Goal: Communication & Community: Answer question/provide support

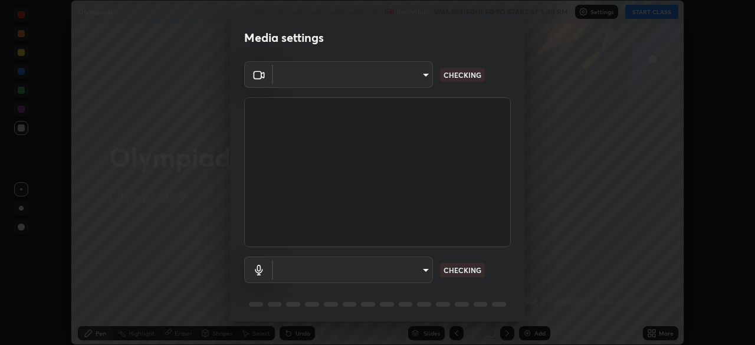
scroll to position [42, 0]
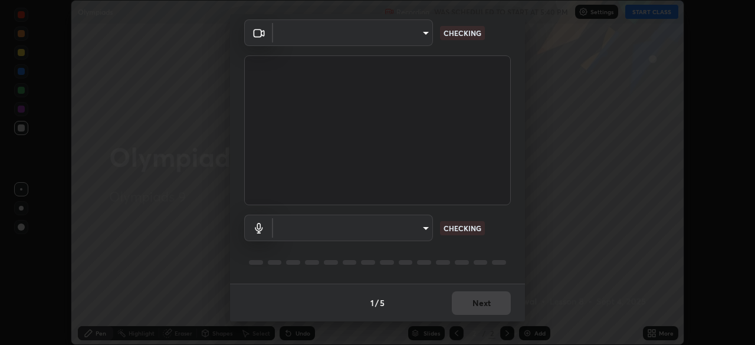
type input "39f420a8f8d33af7ad545f4bd8c914354ee6fe31ce268cb5502dc7cf40be593a"
type input "default"
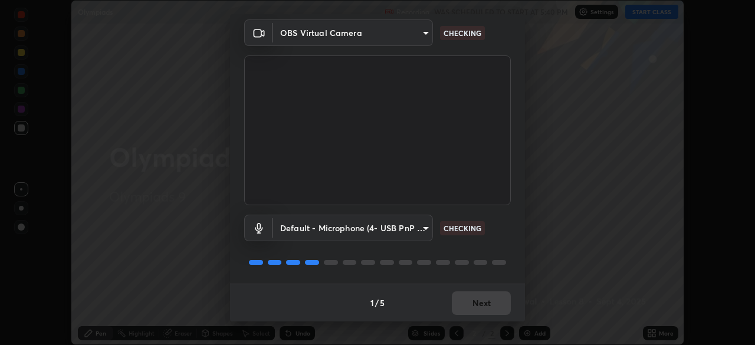
click at [468, 299] on div "1 / 5 Next" at bounding box center [377, 303] width 295 height 38
click at [457, 303] on button "Next" at bounding box center [481, 303] width 59 height 24
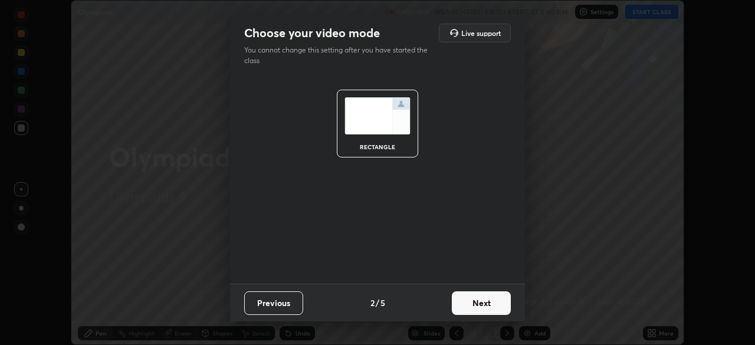
scroll to position [0, 0]
click at [460, 306] on button "Next" at bounding box center [481, 303] width 59 height 24
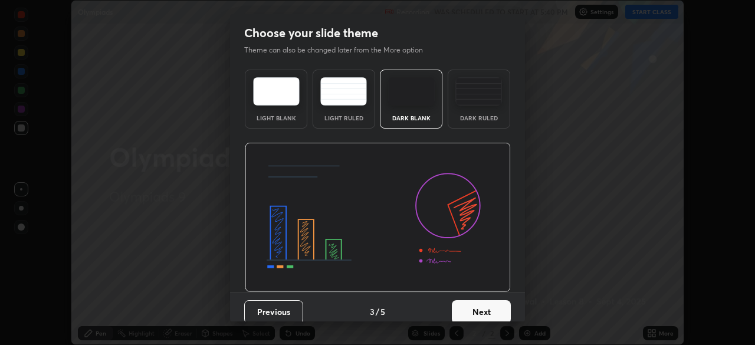
click at [459, 304] on button "Next" at bounding box center [481, 312] width 59 height 24
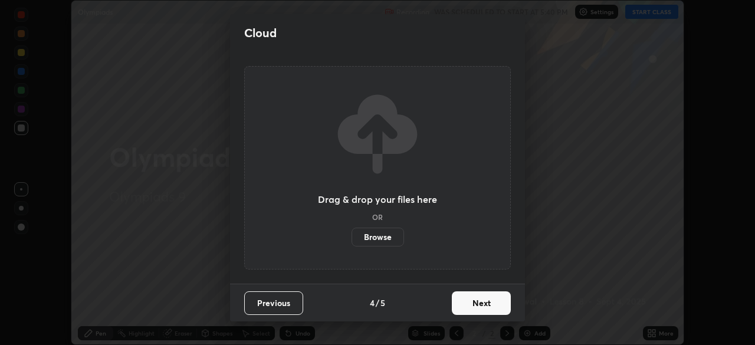
click at [461, 306] on button "Next" at bounding box center [481, 303] width 59 height 24
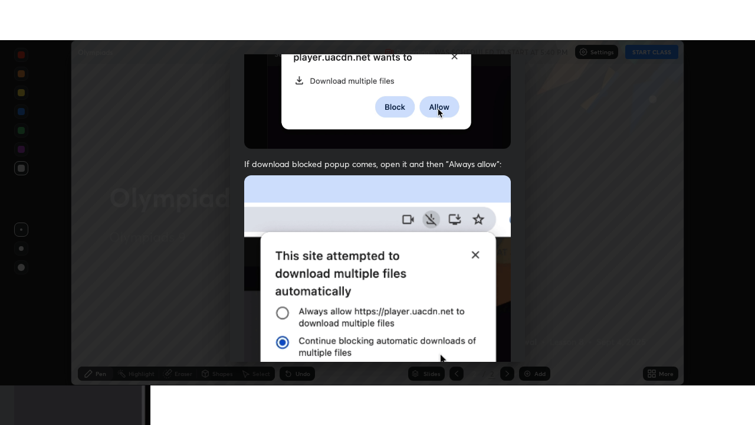
scroll to position [283, 0]
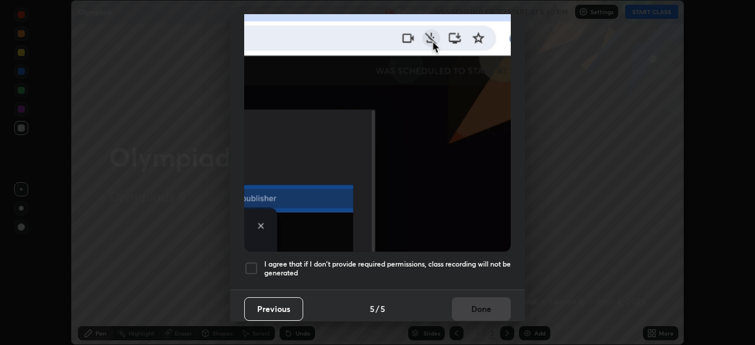
click at [415, 261] on h5 "I agree that if I don't provide required permissions, class recording will not …" at bounding box center [387, 269] width 247 height 18
click at [479, 299] on button "Done" at bounding box center [481, 309] width 59 height 24
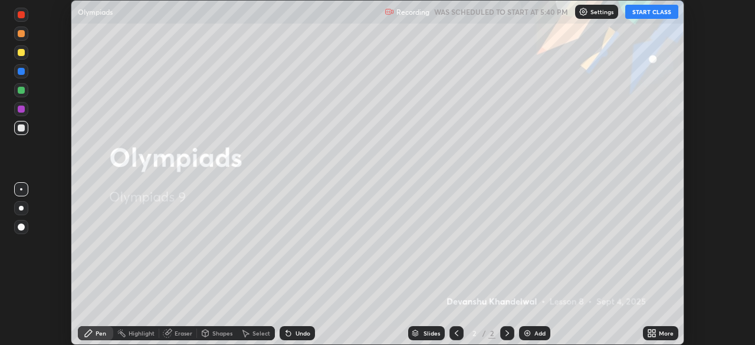
click at [650, 331] on icon at bounding box center [649, 331] width 3 height 3
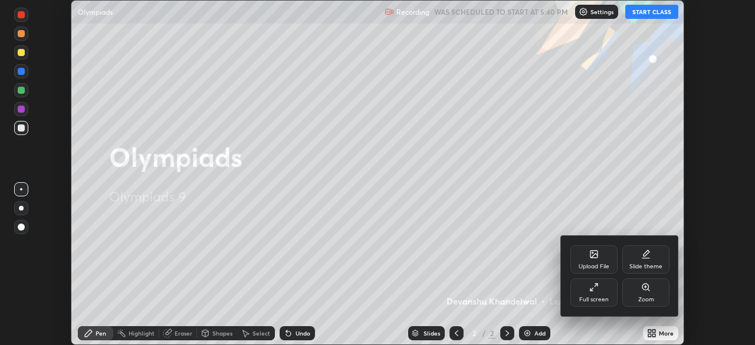
click at [587, 286] on div "Full screen" at bounding box center [594, 293] width 47 height 28
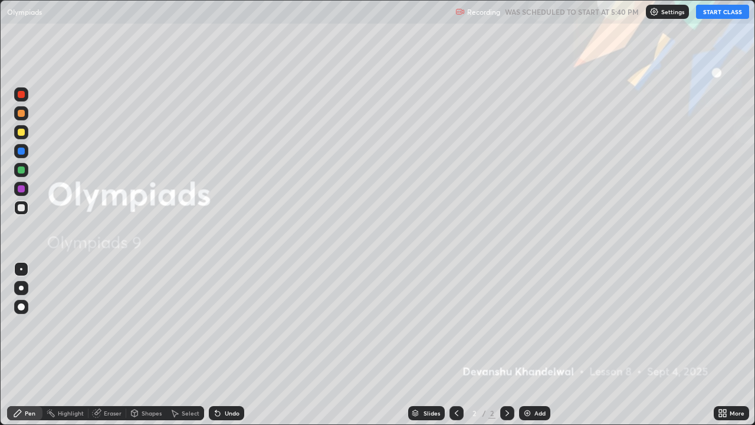
scroll to position [425, 755]
click at [707, 14] on button "START CLASS" at bounding box center [722, 12] width 53 height 14
click at [530, 345] on div "Add" at bounding box center [534, 413] width 31 height 14
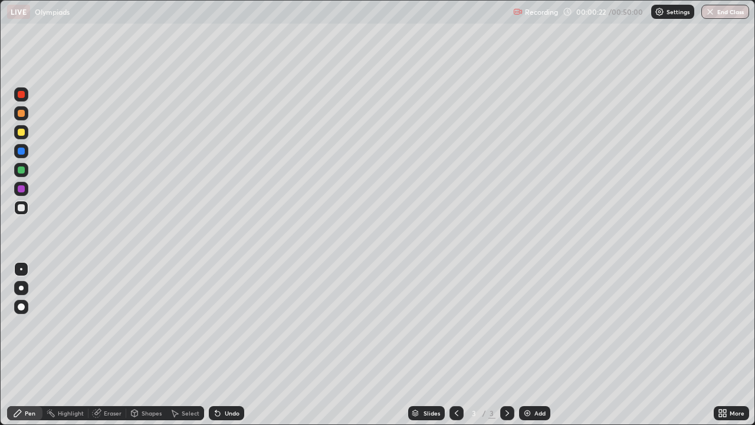
click at [531, 345] on img at bounding box center [527, 412] width 9 height 9
click at [216, 345] on icon at bounding box center [217, 413] width 5 height 5
click at [22, 168] on div at bounding box center [21, 169] width 7 height 7
click at [54, 345] on rect at bounding box center [52, 414] width 6 height 6
click at [26, 345] on div "Pen" at bounding box center [30, 413] width 11 height 6
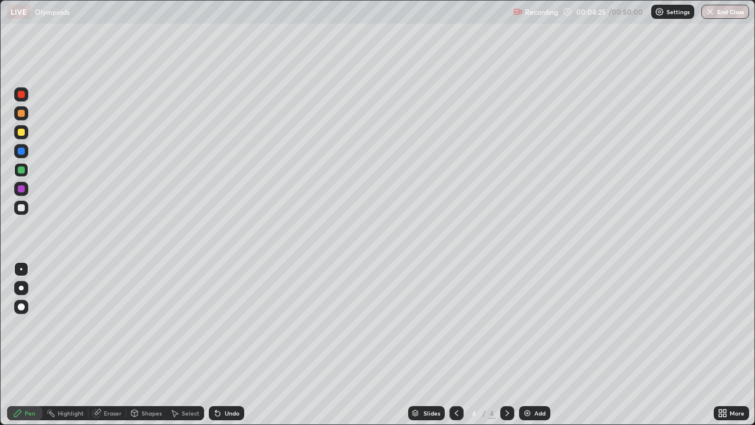
click at [21, 211] on div at bounding box center [21, 207] width 7 height 7
click at [263, 259] on button "Undo" at bounding box center [273, 253] width 34 height 14
click at [99, 345] on icon at bounding box center [97, 412] width 6 height 6
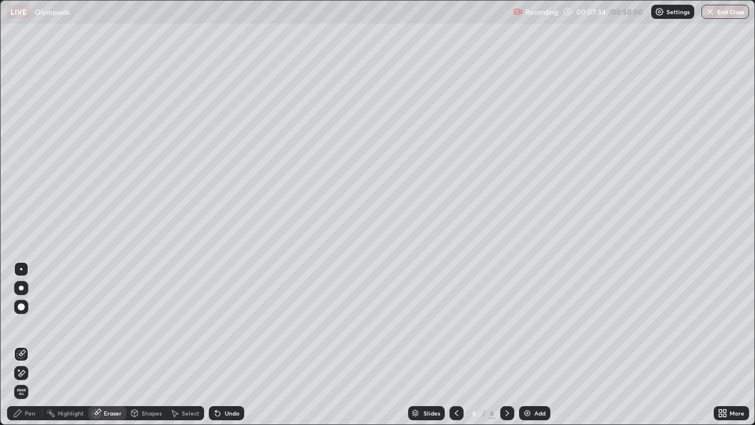
click at [18, 345] on icon at bounding box center [17, 412] width 7 height 7
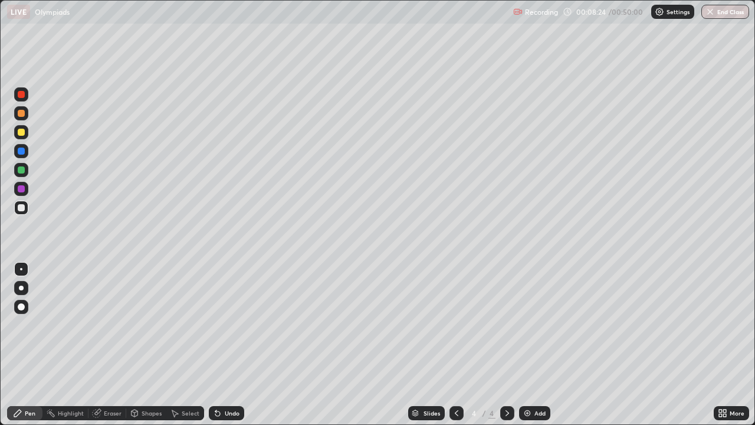
click at [528, 345] on img at bounding box center [527, 412] width 9 height 9
click at [450, 345] on div at bounding box center [457, 413] width 14 height 14
click at [493, 345] on div "5" at bounding box center [492, 413] width 7 height 11
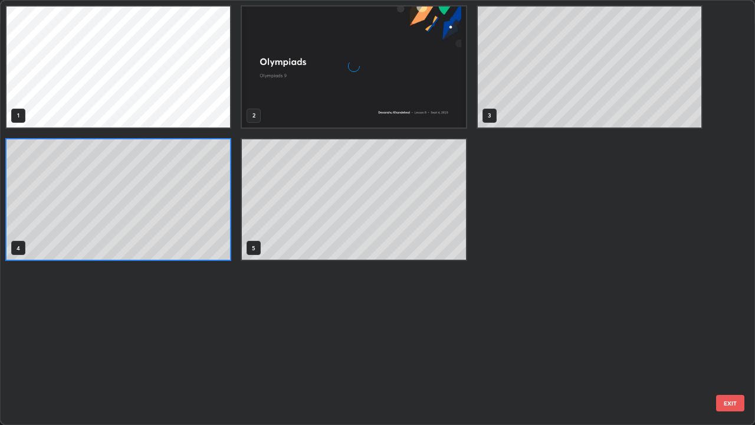
scroll to position [420, 748]
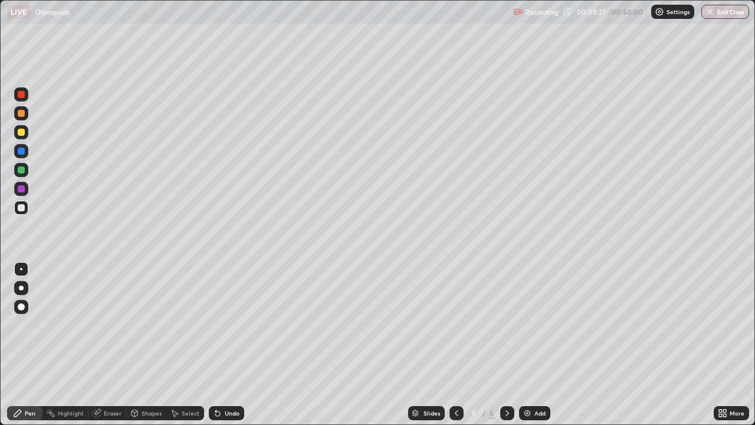
click at [216, 345] on icon at bounding box center [217, 413] width 5 height 5
click at [527, 345] on img at bounding box center [527, 412] width 9 height 9
click at [456, 345] on icon at bounding box center [456, 412] width 9 height 9
click at [454, 345] on icon at bounding box center [456, 412] width 9 height 9
click at [506, 345] on icon at bounding box center [507, 412] width 9 height 9
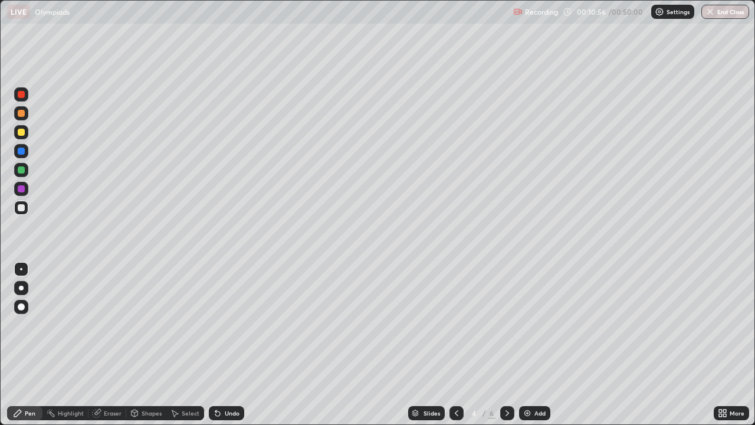
click at [506, 345] on icon at bounding box center [508, 413] width 4 height 6
click at [215, 345] on icon at bounding box center [217, 413] width 5 height 5
click at [216, 345] on icon at bounding box center [217, 413] width 5 height 5
click at [26, 149] on div at bounding box center [21, 151] width 14 height 14
click at [17, 165] on div at bounding box center [21, 170] width 14 height 14
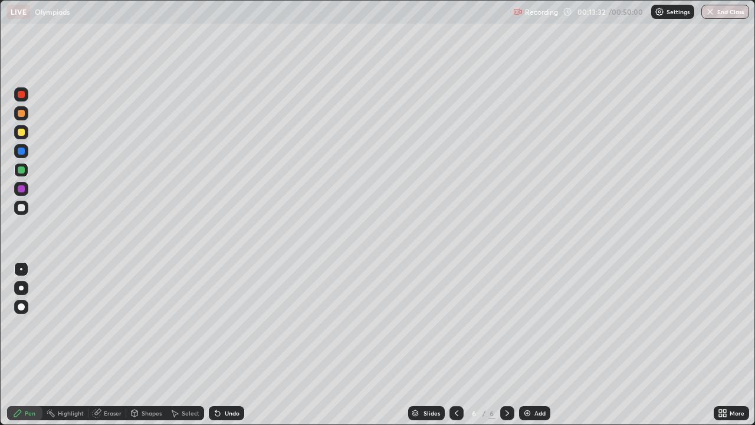
click at [62, 345] on div "Highlight" at bounding box center [71, 413] width 26 height 6
click at [522, 345] on div "Add" at bounding box center [534, 413] width 31 height 14
click at [456, 345] on icon at bounding box center [456, 412] width 9 height 9
click at [506, 345] on icon at bounding box center [507, 412] width 9 height 9
click at [19, 209] on div at bounding box center [21, 207] width 7 height 7
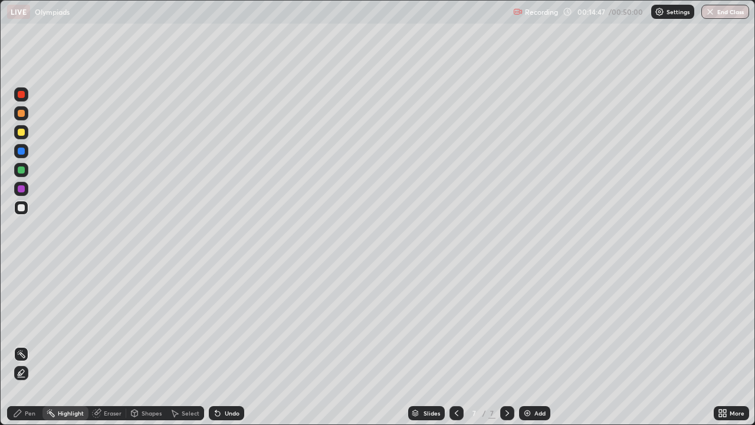
click at [24, 345] on div "Pen" at bounding box center [24, 413] width 35 height 14
click at [66, 345] on div "Highlight" at bounding box center [71, 413] width 26 height 6
click at [26, 345] on div "Pen" at bounding box center [30, 413] width 11 height 6
click at [215, 345] on icon at bounding box center [217, 413] width 5 height 5
click at [25, 345] on div "Pen" at bounding box center [24, 413] width 35 height 14
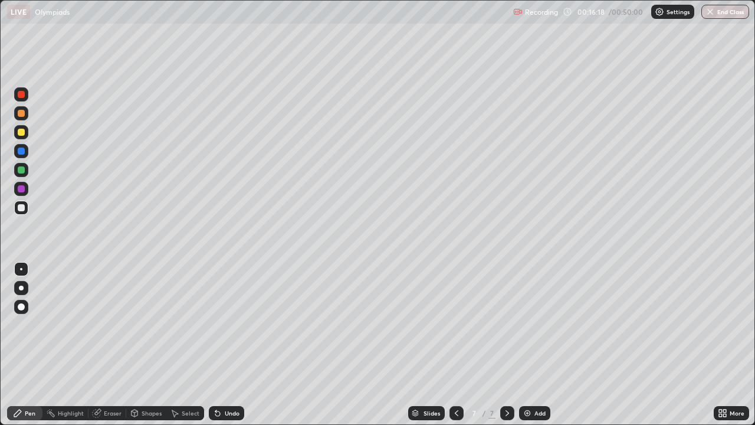
click at [454, 345] on icon at bounding box center [456, 412] width 9 height 9
click at [524, 345] on img at bounding box center [527, 412] width 9 height 9
click at [221, 345] on div "Undo" at bounding box center [226, 413] width 35 height 14
click at [56, 345] on div "Highlight" at bounding box center [65, 413] width 46 height 14
click at [37, 345] on div "Pen" at bounding box center [24, 413] width 35 height 14
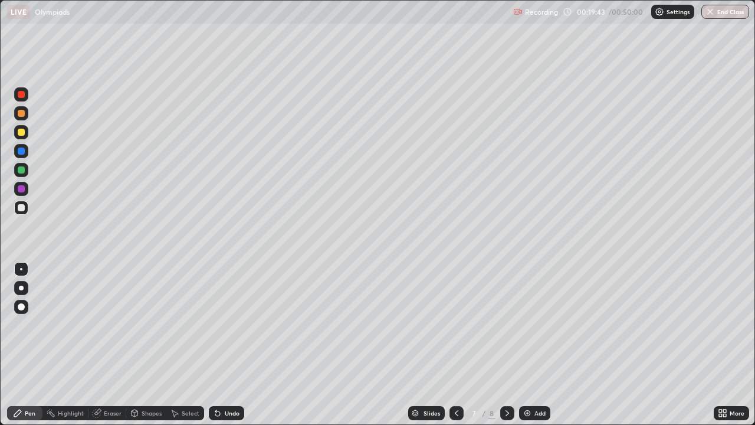
click at [57, 345] on div "Highlight" at bounding box center [65, 413] width 46 height 14
click at [16, 345] on div "Pen" at bounding box center [24, 413] width 35 height 14
click at [19, 152] on div at bounding box center [21, 151] width 7 height 7
click at [228, 345] on div "Undo" at bounding box center [232, 413] width 15 height 6
click at [217, 345] on div "Undo" at bounding box center [226, 413] width 35 height 14
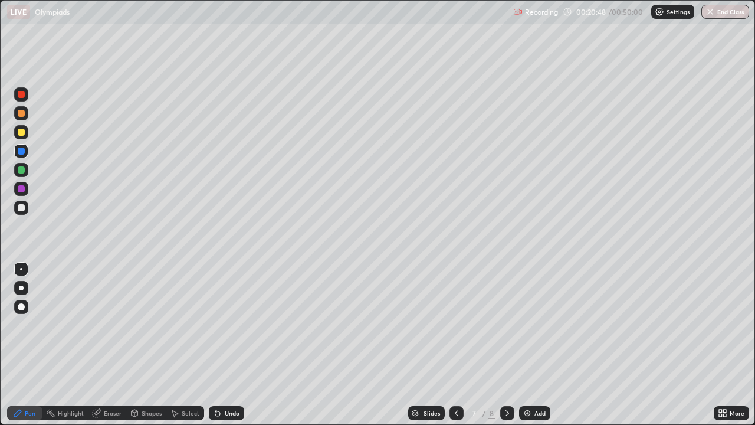
click at [219, 345] on div "Undo" at bounding box center [226, 413] width 35 height 14
click at [218, 345] on div "Undo" at bounding box center [226, 413] width 35 height 14
click at [214, 345] on icon at bounding box center [217, 412] width 9 height 9
click at [225, 345] on div "Undo" at bounding box center [232, 413] width 15 height 6
click at [222, 345] on div "Undo" at bounding box center [226, 413] width 35 height 14
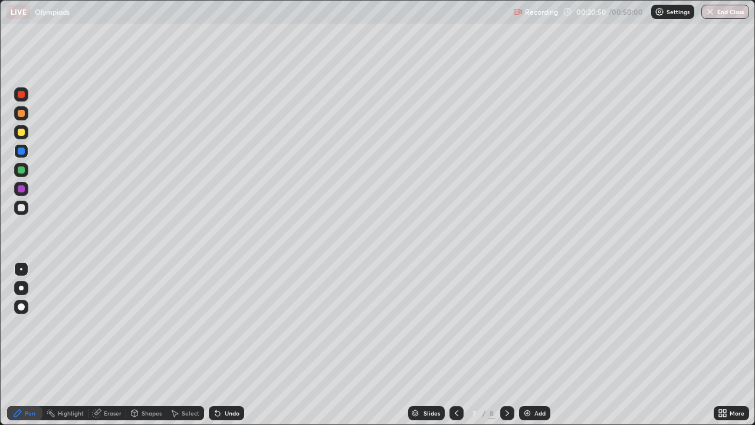
click at [215, 345] on icon at bounding box center [215, 410] width 1 height 1
click at [215, 345] on icon at bounding box center [217, 413] width 5 height 5
click at [217, 345] on div "Undo" at bounding box center [226, 413] width 35 height 14
click at [215, 345] on icon at bounding box center [215, 410] width 1 height 1
click at [216, 345] on icon at bounding box center [217, 413] width 5 height 5
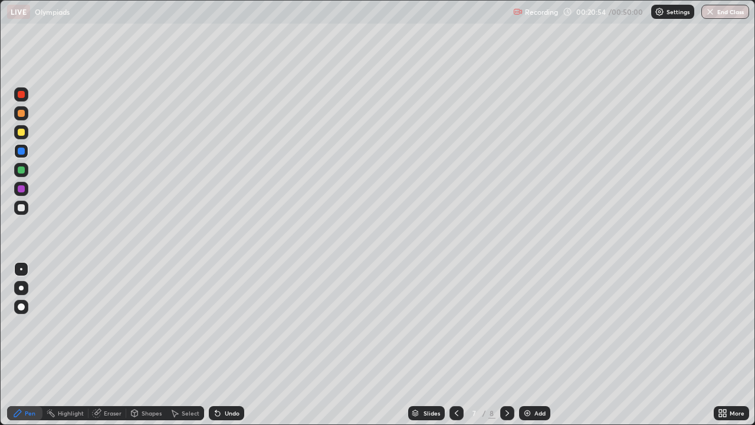
click at [215, 345] on icon at bounding box center [215, 410] width 1 height 1
click at [66, 345] on div "Highlight" at bounding box center [65, 413] width 46 height 14
click at [23, 189] on div at bounding box center [21, 188] width 7 height 7
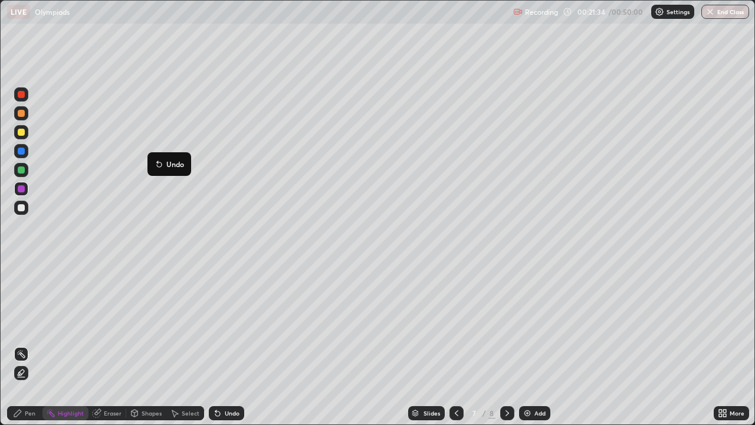
click at [24, 345] on div "Pen" at bounding box center [24, 413] width 35 height 14
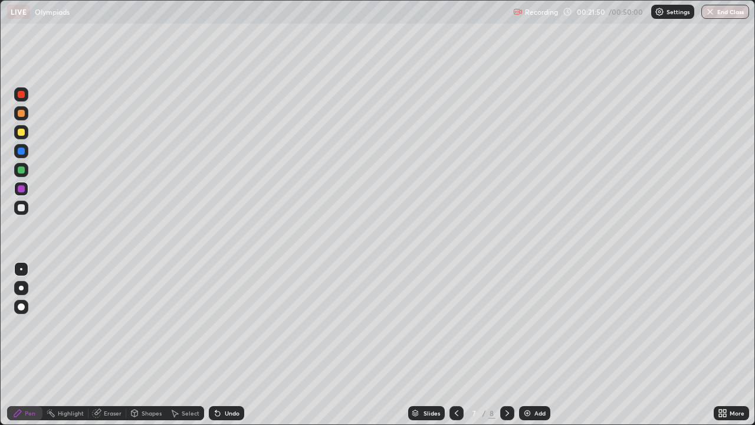
click at [63, 345] on div "Highlight" at bounding box center [65, 413] width 46 height 14
click at [27, 345] on div "Pen" at bounding box center [24, 413] width 35 height 14
click at [529, 345] on img at bounding box center [527, 412] width 9 height 9
click at [451, 345] on div at bounding box center [457, 413] width 14 height 24
click at [504, 345] on icon at bounding box center [507, 412] width 9 height 9
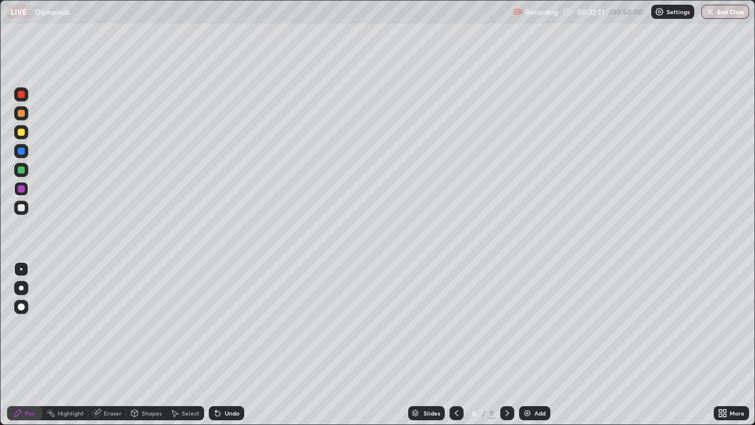
click at [213, 345] on icon at bounding box center [217, 412] width 9 height 9
click at [228, 345] on div "Undo" at bounding box center [232, 413] width 15 height 6
click at [23, 206] on div at bounding box center [21, 207] width 7 height 7
click at [450, 345] on div at bounding box center [457, 413] width 14 height 14
click at [454, 345] on div at bounding box center [457, 413] width 14 height 24
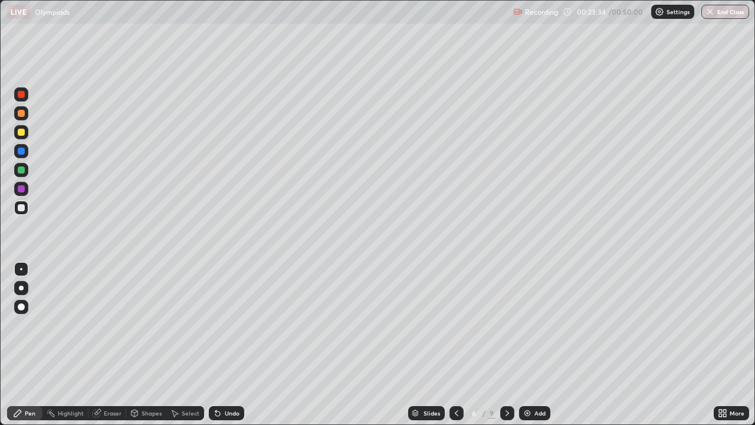
click at [441, 345] on div "Slides" at bounding box center [426, 413] width 37 height 14
click at [525, 345] on img at bounding box center [527, 412] width 9 height 9
click at [215, 345] on icon at bounding box center [215, 410] width 1 height 1
click at [504, 345] on icon at bounding box center [507, 412] width 9 height 9
click at [456, 345] on icon at bounding box center [455, 412] width 9 height 9
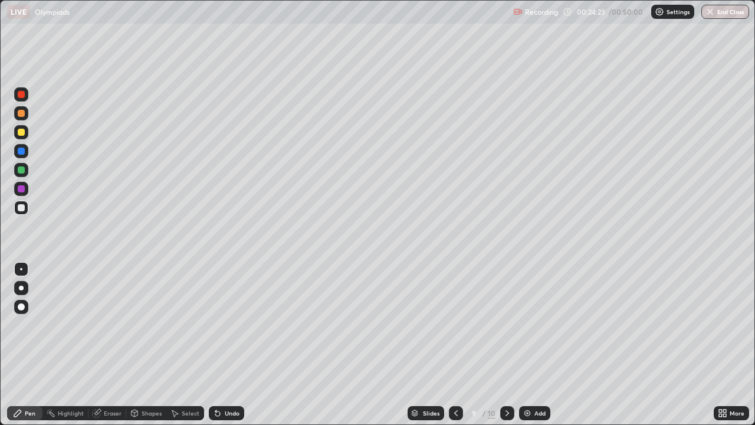
click at [506, 345] on icon at bounding box center [507, 412] width 9 height 9
click at [507, 345] on icon at bounding box center [507, 412] width 9 height 9
click at [455, 345] on icon at bounding box center [455, 412] width 9 height 9
click at [454, 345] on icon at bounding box center [455, 412] width 9 height 9
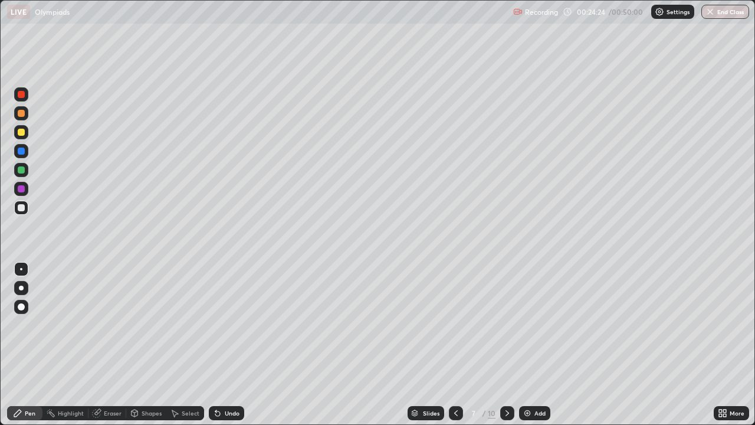
click at [502, 345] on div at bounding box center [507, 413] width 14 height 24
click at [523, 345] on img at bounding box center [527, 412] width 9 height 9
click at [221, 345] on div "Undo" at bounding box center [226, 413] width 35 height 14
click at [223, 345] on div "Undo" at bounding box center [226, 413] width 35 height 14
click at [222, 345] on div "Undo" at bounding box center [224, 413] width 40 height 24
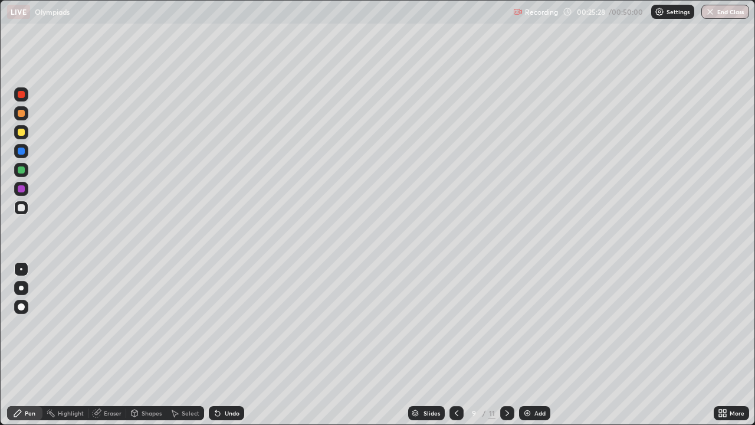
click at [215, 345] on icon at bounding box center [215, 410] width 1 height 1
click at [216, 345] on icon at bounding box center [217, 413] width 5 height 5
click at [218, 345] on icon at bounding box center [217, 413] width 5 height 5
click at [217, 345] on icon at bounding box center [217, 413] width 5 height 5
click at [221, 345] on div "Undo" at bounding box center [226, 413] width 35 height 14
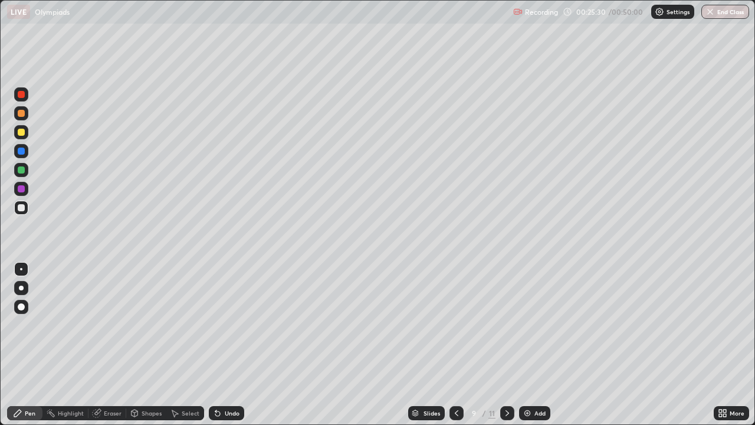
click at [215, 345] on icon at bounding box center [215, 410] width 1 height 1
click at [216, 345] on icon at bounding box center [217, 413] width 5 height 5
click at [441, 345] on div "Slides" at bounding box center [426, 413] width 37 height 14
click at [456, 345] on icon at bounding box center [456, 412] width 9 height 9
click at [506, 345] on icon at bounding box center [507, 412] width 9 height 9
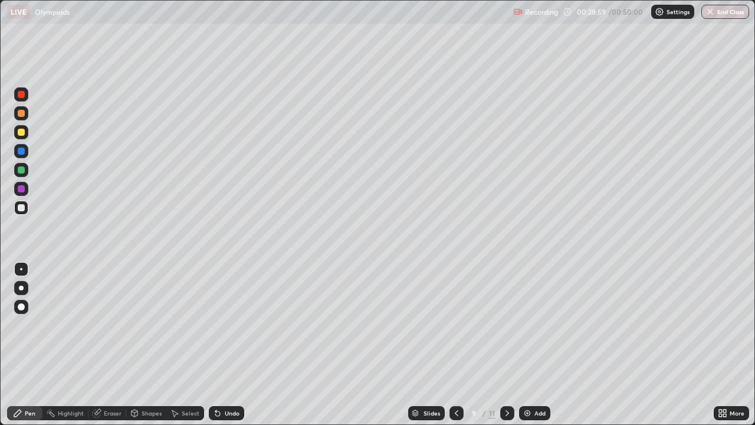
click at [452, 345] on icon at bounding box center [456, 412] width 9 height 9
click at [24, 163] on div at bounding box center [21, 170] width 14 height 14
click at [242, 345] on div "Undo" at bounding box center [226, 413] width 35 height 14
click at [456, 345] on icon at bounding box center [456, 412] width 9 height 9
click at [500, 345] on div at bounding box center [507, 413] width 14 height 24
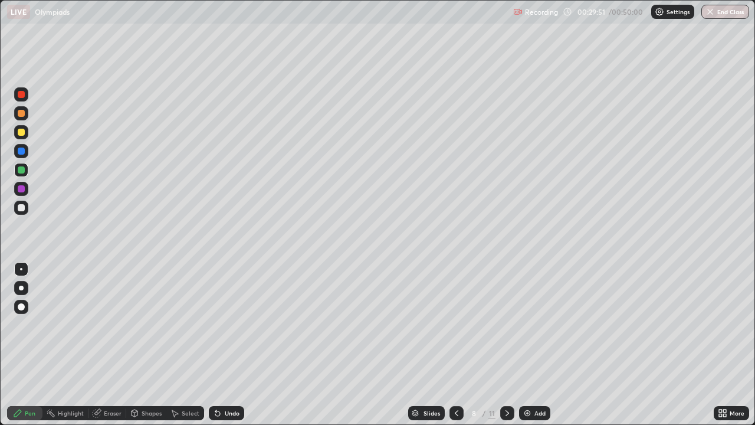
click at [454, 345] on icon at bounding box center [456, 412] width 9 height 9
click at [215, 345] on icon at bounding box center [215, 410] width 1 height 1
click at [227, 345] on div "Undo" at bounding box center [232, 413] width 15 height 6
click at [232, 345] on div "Undo" at bounding box center [232, 413] width 15 height 6
click at [506, 345] on icon at bounding box center [507, 412] width 9 height 9
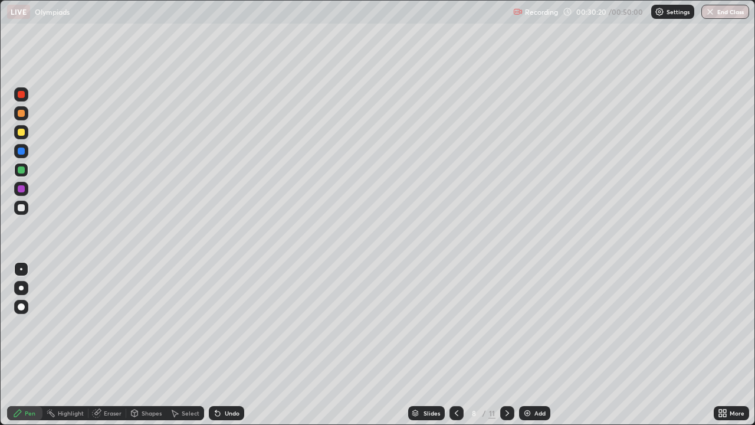
click at [530, 345] on img at bounding box center [527, 412] width 9 height 9
click at [18, 207] on div at bounding box center [21, 207] width 7 height 7
click at [215, 345] on icon at bounding box center [215, 410] width 1 height 1
click at [226, 345] on div "Undo" at bounding box center [226, 413] width 35 height 14
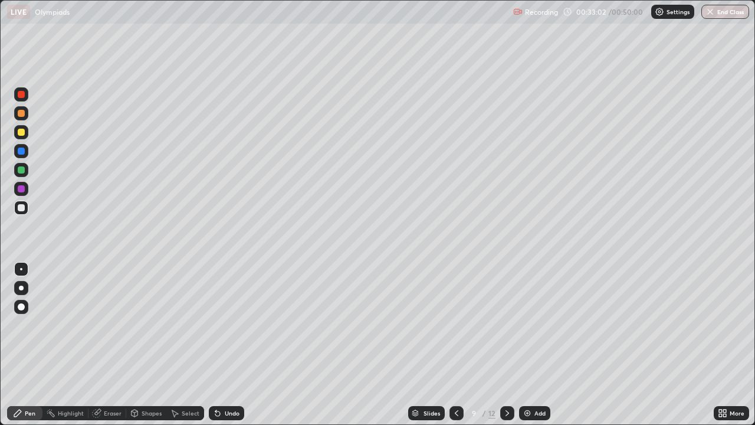
click at [181, 345] on div "Select" at bounding box center [185, 413] width 38 height 14
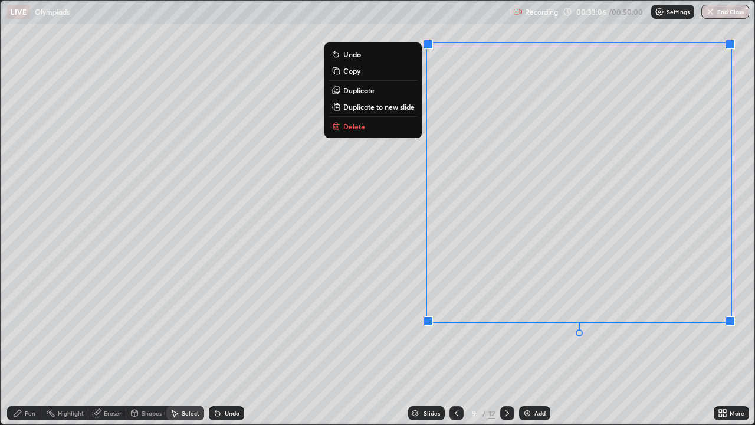
click at [375, 103] on p "Duplicate to new slide" at bounding box center [378, 106] width 71 height 9
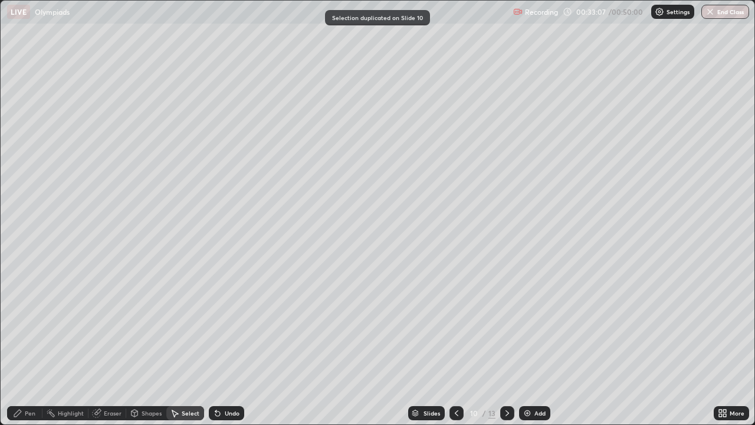
click at [9, 345] on div "Pen" at bounding box center [24, 413] width 35 height 14
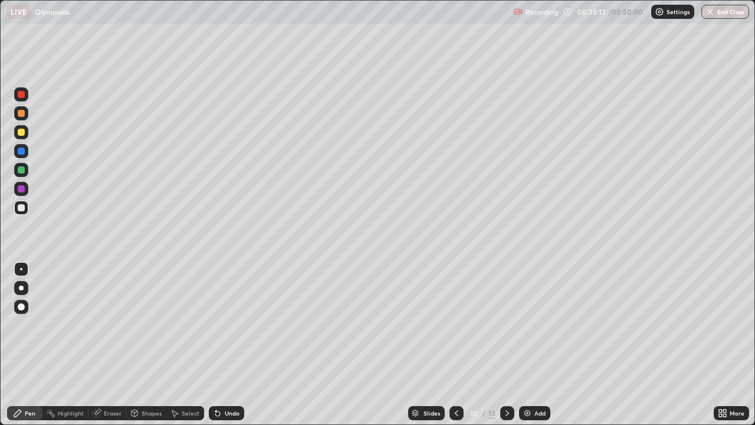
click at [64, 345] on div "Highlight" at bounding box center [71, 413] width 26 height 6
click at [32, 345] on div "Pen" at bounding box center [30, 413] width 11 height 6
click at [217, 345] on icon at bounding box center [217, 413] width 5 height 5
click at [22, 166] on div at bounding box center [21, 169] width 7 height 7
click at [222, 345] on div "Undo" at bounding box center [226, 413] width 35 height 14
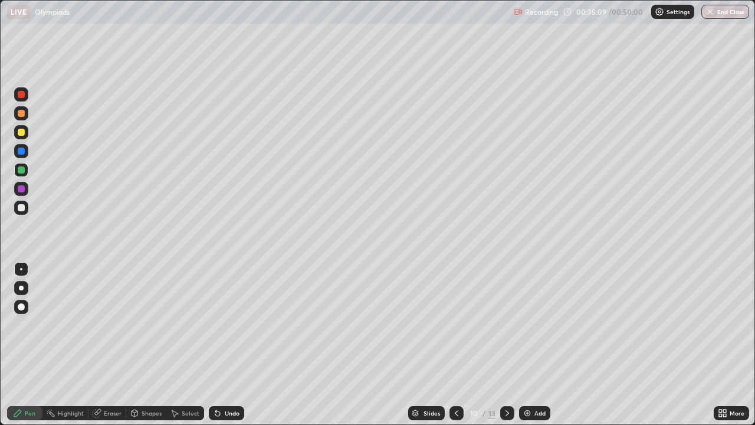
click at [98, 345] on div "Eraser" at bounding box center [108, 413] width 38 height 14
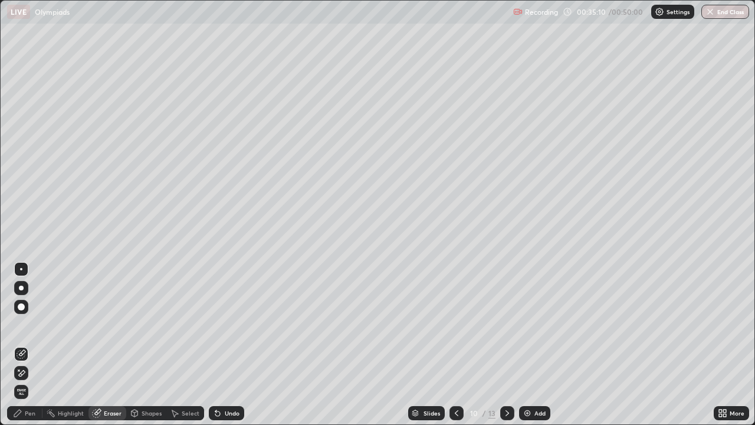
click at [17, 345] on icon at bounding box center [17, 412] width 9 height 9
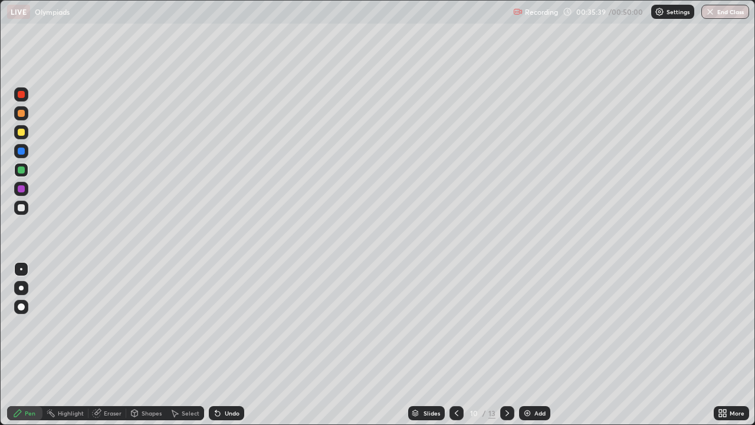
click at [28, 208] on div at bounding box center [21, 208] width 14 height 14
click at [215, 345] on icon at bounding box center [215, 410] width 1 height 1
click at [225, 345] on div "Undo" at bounding box center [232, 413] width 15 height 6
click at [219, 345] on icon at bounding box center [217, 412] width 9 height 9
click at [216, 345] on icon at bounding box center [217, 413] width 5 height 5
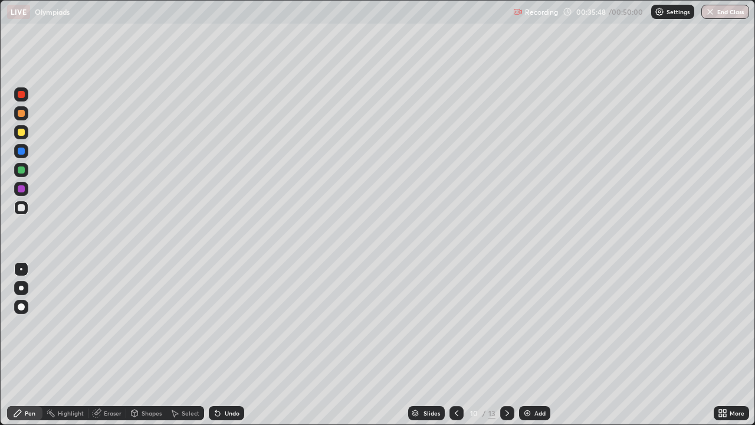
click at [216, 345] on icon at bounding box center [217, 413] width 5 height 5
click at [58, 345] on div "Highlight" at bounding box center [65, 413] width 46 height 14
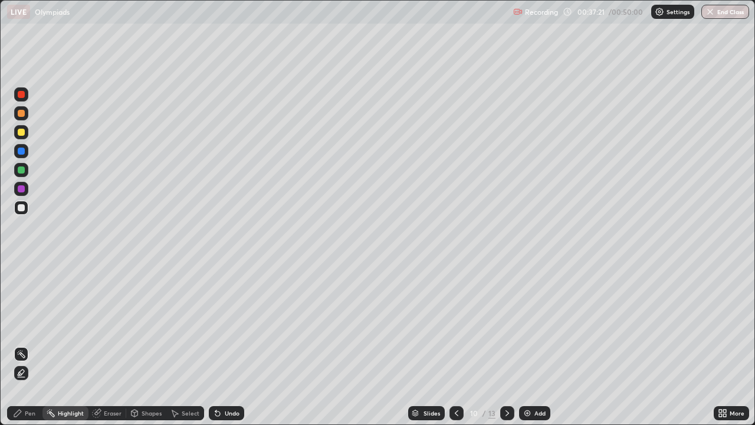
click at [24, 345] on div "Pen" at bounding box center [24, 413] width 35 height 14
click at [523, 345] on img at bounding box center [527, 412] width 9 height 9
click at [454, 345] on icon at bounding box center [456, 412] width 9 height 9
click at [450, 345] on div at bounding box center [457, 413] width 14 height 14
click at [506, 345] on icon at bounding box center [507, 412] width 9 height 9
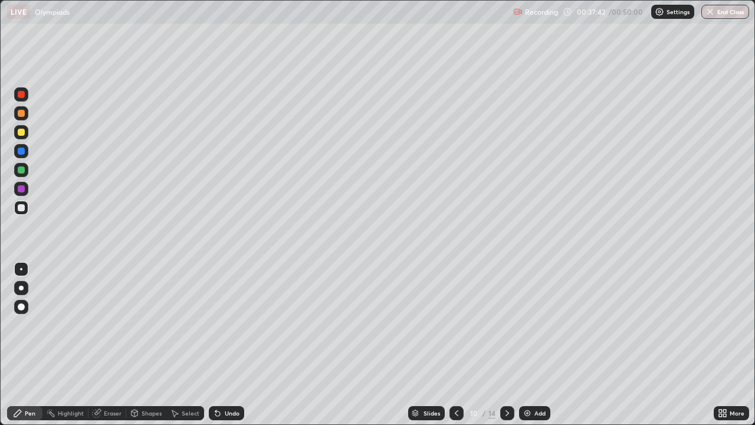
click at [503, 345] on div at bounding box center [507, 413] width 14 height 14
click at [450, 345] on div at bounding box center [457, 413] width 14 height 14
click at [452, 345] on icon at bounding box center [456, 412] width 9 height 9
click at [504, 345] on icon at bounding box center [507, 412] width 9 height 9
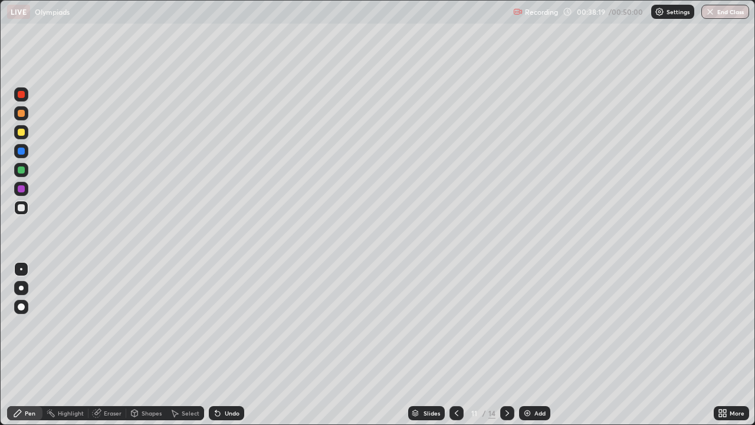
click at [507, 345] on icon at bounding box center [507, 412] width 9 height 9
click at [503, 345] on icon at bounding box center [507, 412] width 9 height 9
click at [450, 345] on div at bounding box center [457, 413] width 14 height 14
click at [456, 345] on icon at bounding box center [456, 412] width 9 height 9
click at [454, 345] on icon at bounding box center [456, 412] width 9 height 9
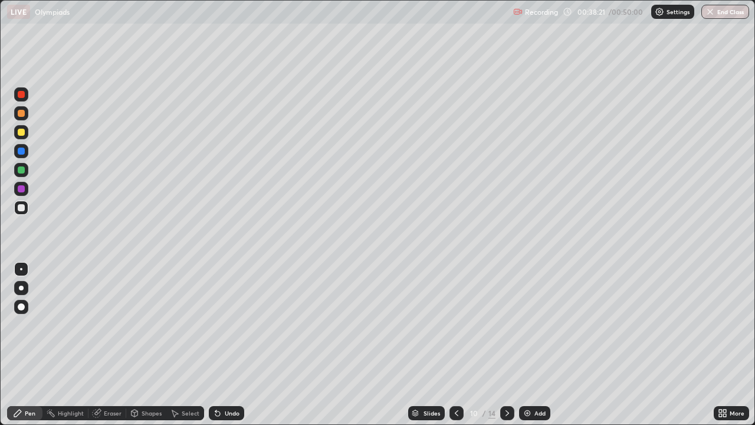
click at [457, 345] on icon at bounding box center [456, 412] width 9 height 9
click at [503, 345] on icon at bounding box center [507, 412] width 9 height 9
click at [502, 345] on div at bounding box center [507, 413] width 14 height 14
click at [223, 345] on div "Undo" at bounding box center [226, 413] width 35 height 14
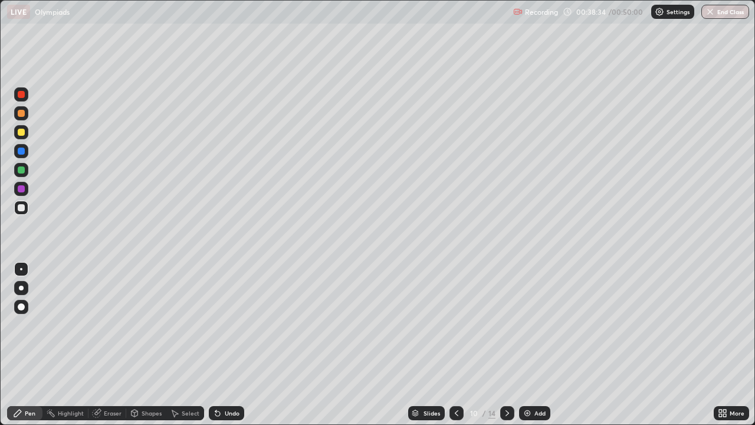
click at [227, 345] on div "Undo" at bounding box center [226, 413] width 35 height 14
click at [223, 345] on div "Undo" at bounding box center [226, 413] width 35 height 14
click at [221, 345] on div "Undo" at bounding box center [226, 413] width 35 height 14
click at [506, 345] on icon at bounding box center [507, 412] width 9 height 9
click at [450, 345] on div at bounding box center [457, 413] width 14 height 14
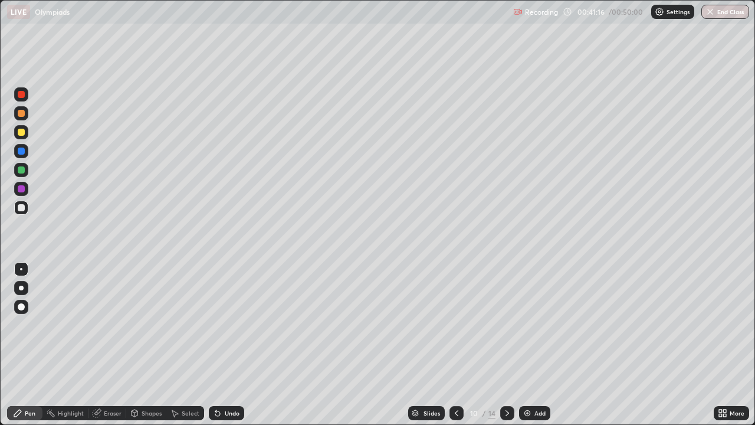
click at [504, 345] on div at bounding box center [507, 413] width 14 height 14
click at [451, 345] on div at bounding box center [457, 413] width 14 height 14
click at [502, 345] on div at bounding box center [507, 413] width 14 height 14
click at [456, 345] on icon at bounding box center [456, 412] width 9 height 9
click at [525, 345] on img at bounding box center [527, 412] width 9 height 9
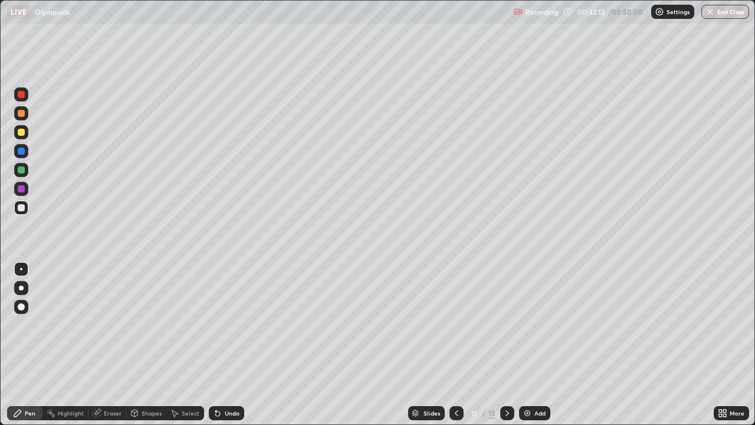
click at [221, 345] on div "Undo" at bounding box center [226, 413] width 35 height 14
click at [227, 345] on div "Undo" at bounding box center [232, 413] width 15 height 6
click at [225, 345] on div "Undo" at bounding box center [226, 413] width 35 height 14
click at [450, 345] on div at bounding box center [457, 413] width 14 height 14
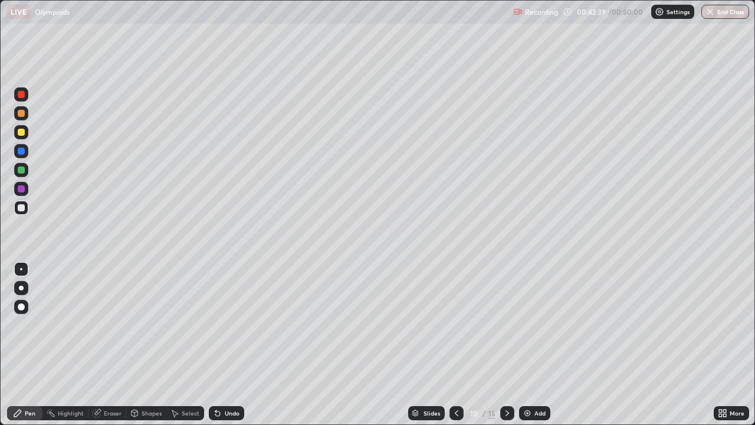
click at [452, 345] on icon at bounding box center [456, 412] width 9 height 9
click at [450, 345] on div at bounding box center [457, 413] width 14 height 14
click at [454, 345] on icon at bounding box center [456, 412] width 9 height 9
click at [456, 345] on icon at bounding box center [456, 412] width 9 height 9
click at [452, 345] on icon at bounding box center [456, 412] width 9 height 9
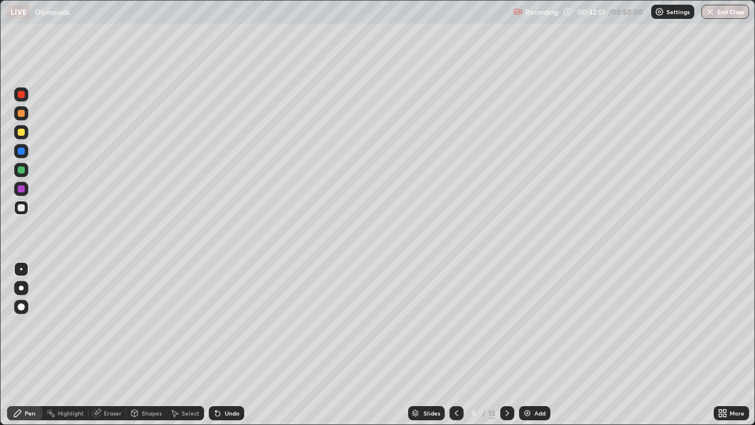
click at [455, 345] on div at bounding box center [457, 413] width 14 height 14
click at [502, 345] on div at bounding box center [507, 413] width 14 height 24
click at [456, 345] on icon at bounding box center [456, 412] width 9 height 9
click at [505, 345] on icon at bounding box center [507, 412] width 9 height 9
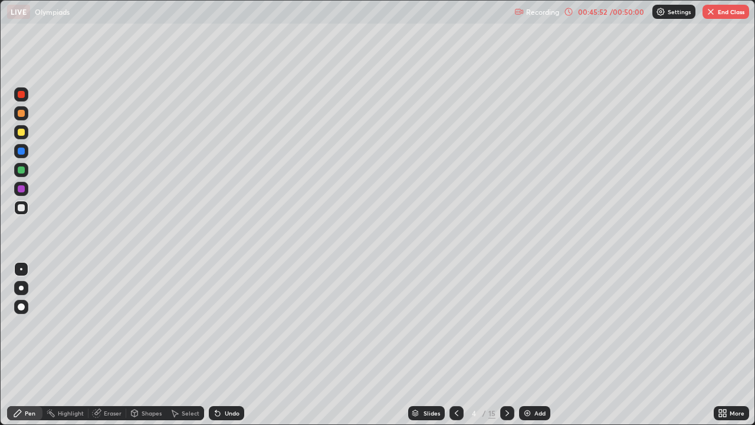
click at [505, 345] on icon at bounding box center [507, 412] width 9 height 9
click at [510, 345] on div at bounding box center [507, 413] width 14 height 24
click at [456, 345] on icon at bounding box center [456, 412] width 9 height 9
click at [500, 345] on div at bounding box center [507, 413] width 14 height 14
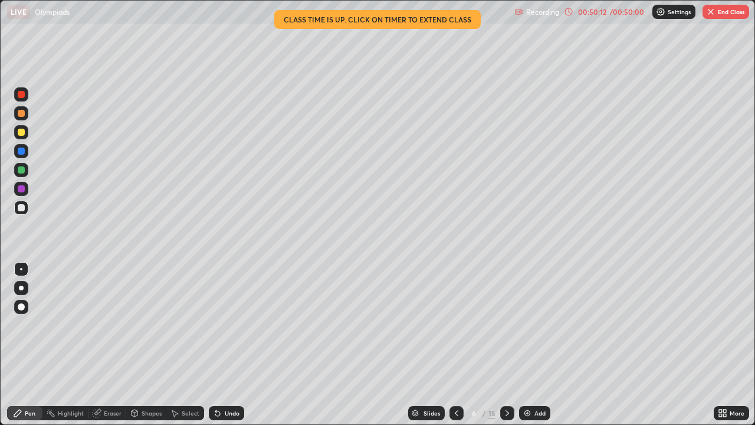
click at [506, 345] on icon at bounding box center [507, 412] width 9 height 9
click at [507, 345] on icon at bounding box center [507, 412] width 9 height 9
click at [510, 345] on icon at bounding box center [507, 412] width 9 height 9
click at [506, 345] on icon at bounding box center [507, 412] width 9 height 9
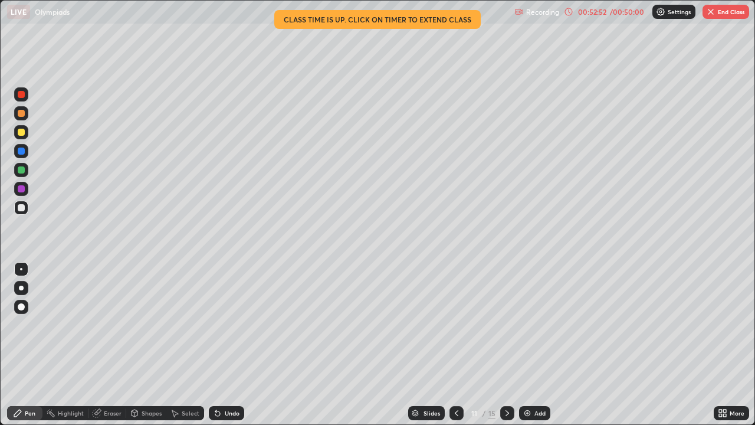
click at [506, 345] on icon at bounding box center [507, 412] width 9 height 9
click at [513, 345] on div at bounding box center [507, 413] width 14 height 14
click at [511, 345] on div at bounding box center [507, 413] width 14 height 14
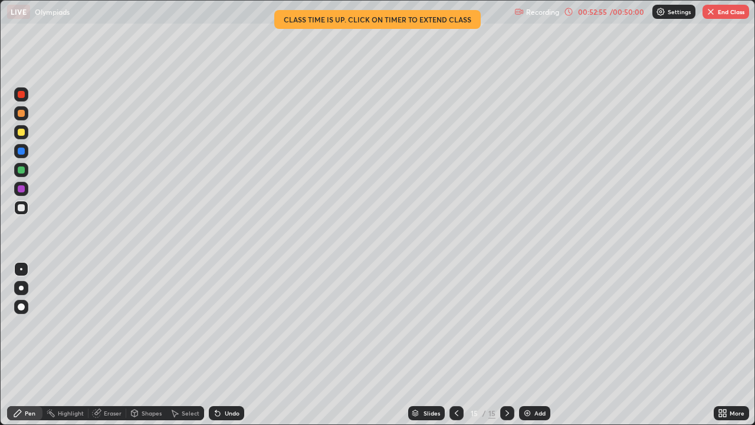
click at [456, 345] on icon at bounding box center [456, 412] width 9 height 9
click at [455, 345] on icon at bounding box center [456, 412] width 9 height 9
click at [457, 345] on div at bounding box center [457, 413] width 14 height 14
click at [454, 345] on icon at bounding box center [456, 412] width 9 height 9
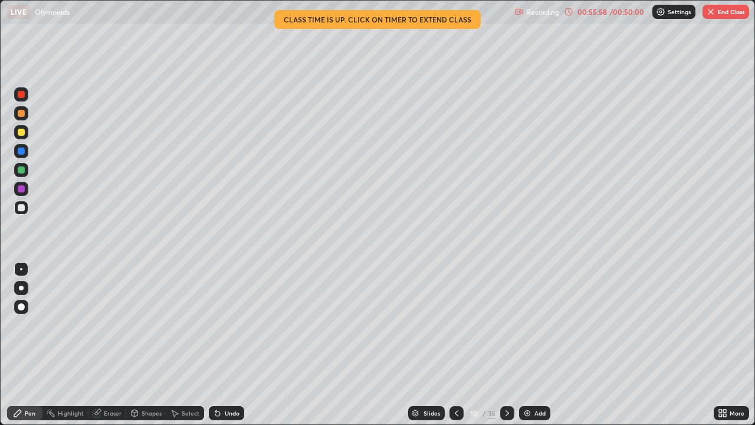
click at [506, 345] on icon at bounding box center [508, 413] width 4 height 6
click at [506, 345] on icon at bounding box center [507, 412] width 9 height 9
click at [504, 345] on div at bounding box center [507, 413] width 14 height 14
click at [716, 14] on button "End Class" at bounding box center [726, 12] width 47 height 14
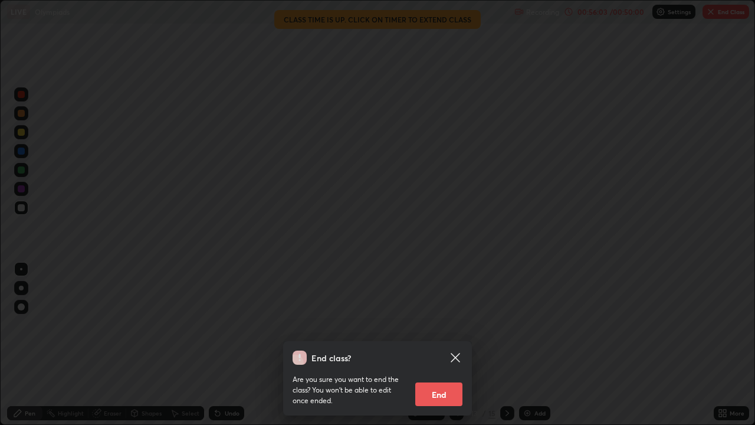
click at [439, 345] on button "End" at bounding box center [438, 394] width 47 height 24
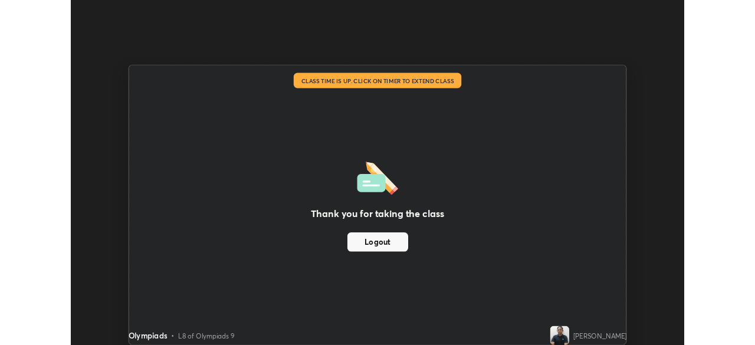
scroll to position [58659, 58249]
